Goal: Task Accomplishment & Management: Manage account settings

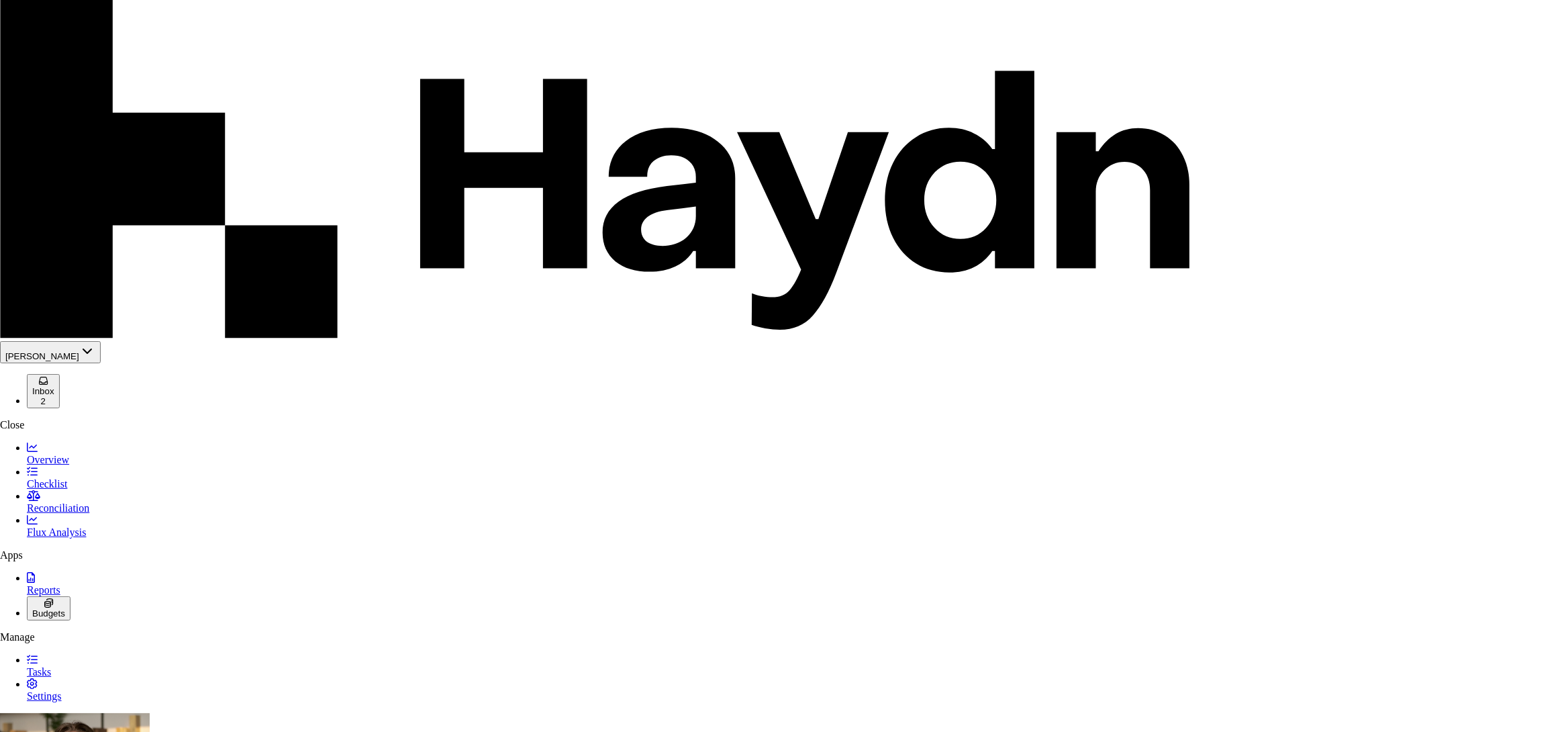
click at [66, 116] on div "Nivoda" at bounding box center [58, 110] width 101 height 12
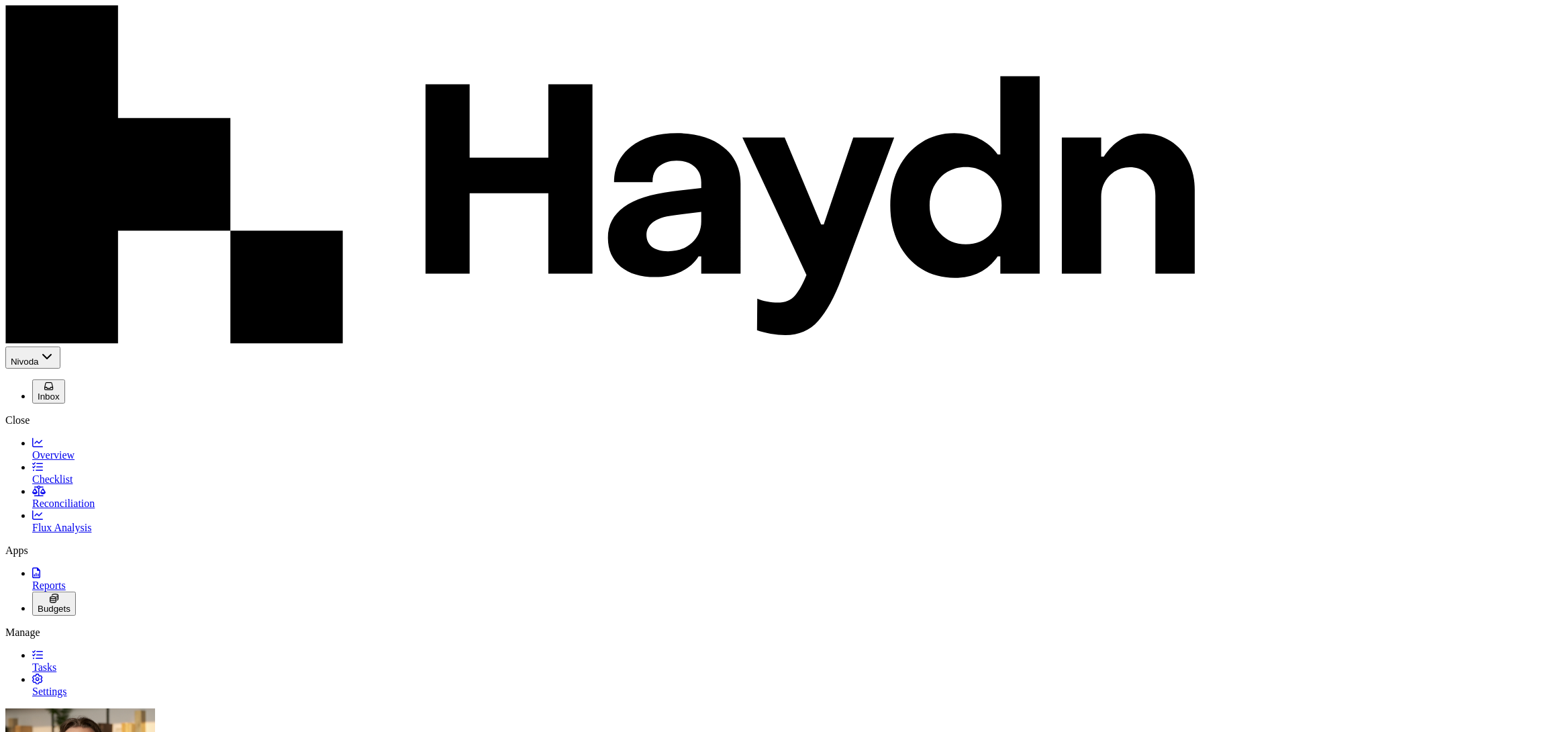
click at [66, 686] on span "Settings" at bounding box center [49, 691] width 35 height 11
